Goal: Consume media (video, audio): Consume media (video, audio)

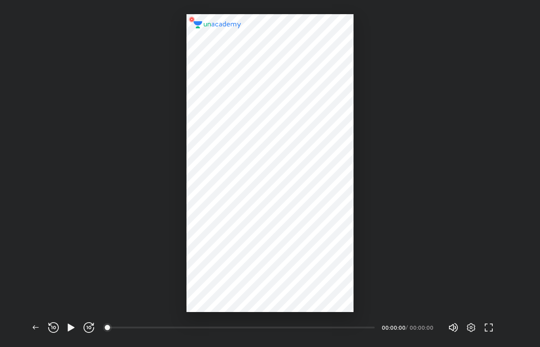
scroll to position [347, 540]
click at [71, 331] on icon "button" at bounding box center [71, 327] width 11 height 11
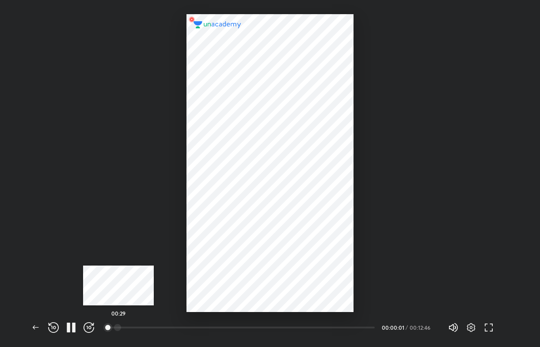
click at [118, 325] on div at bounding box center [117, 327] width 7 height 7
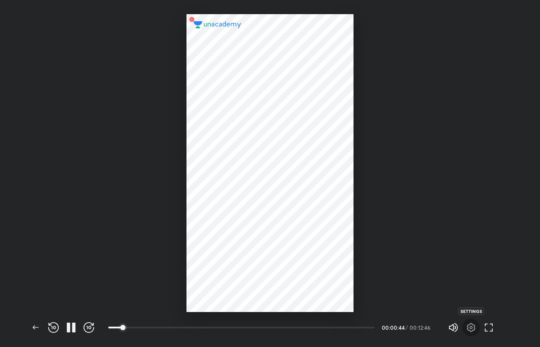
click at [466, 328] on icon "button" at bounding box center [471, 327] width 11 height 11
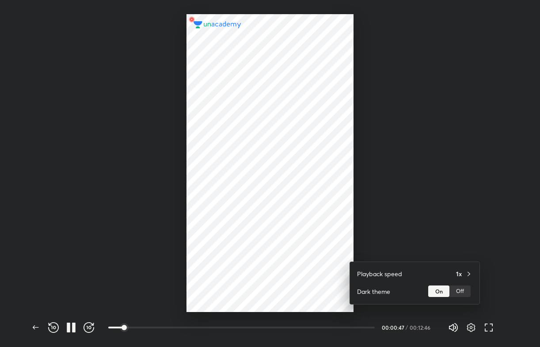
click at [479, 240] on div at bounding box center [270, 173] width 540 height 347
click at [407, 230] on div at bounding box center [270, 156] width 540 height 312
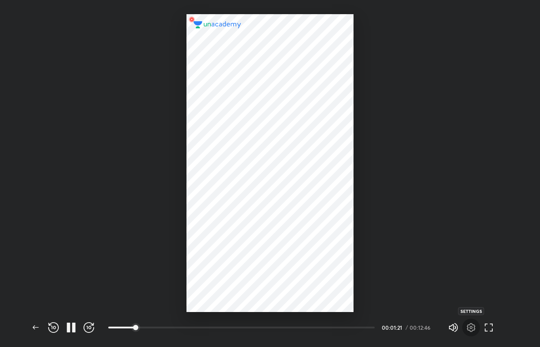
click at [474, 324] on icon "button" at bounding box center [471, 327] width 11 height 11
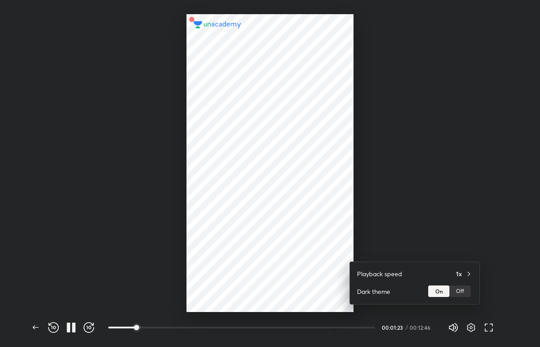
click at [462, 231] on div at bounding box center [270, 173] width 540 height 347
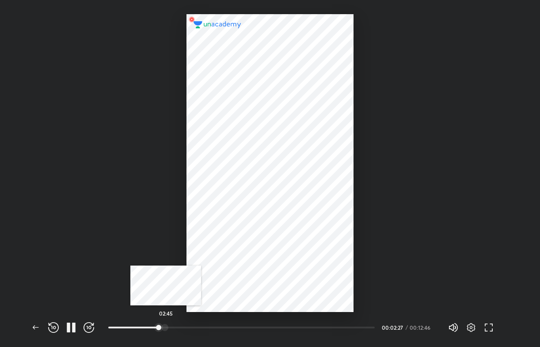
click at [166, 325] on div at bounding box center [164, 327] width 7 height 7
click at [189, 328] on div at bounding box center [188, 327] width 7 height 7
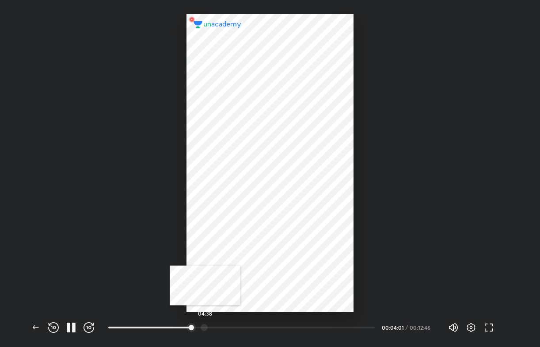
click at [205, 324] on div at bounding box center [204, 327] width 7 height 7
click at [229, 324] on div at bounding box center [228, 327] width 7 height 7
click at [257, 328] on div at bounding box center [256, 327] width 7 height 7
click at [244, 327] on div at bounding box center [243, 327] width 7 height 7
click at [38, 330] on icon "button" at bounding box center [35, 327] width 11 height 11
